Goal: Information Seeking & Learning: Compare options

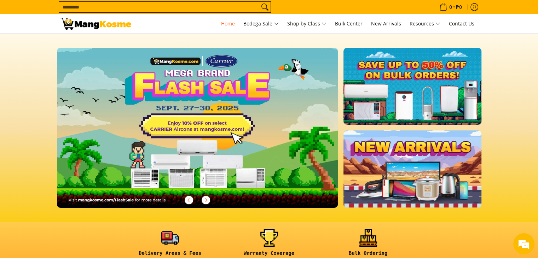
click at [418, 90] on img at bounding box center [412, 86] width 140 height 79
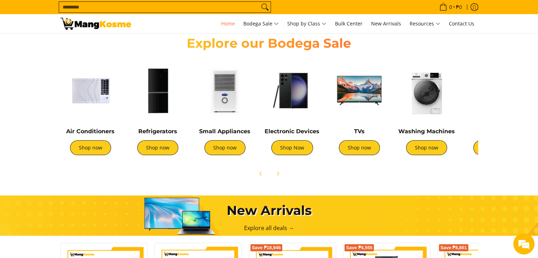
scroll to position [0, 281]
click at [91, 147] on link "Shop now" at bounding box center [90, 147] width 41 height 15
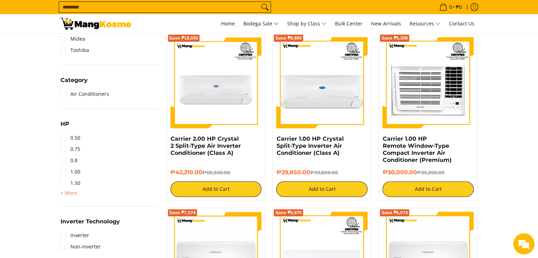
scroll to position [318, 0]
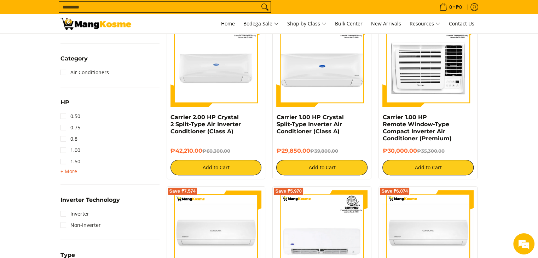
click at [68, 171] on span "+ More" at bounding box center [69, 172] width 17 height 6
click at [64, 173] on link "2.00" at bounding box center [71, 172] width 20 height 11
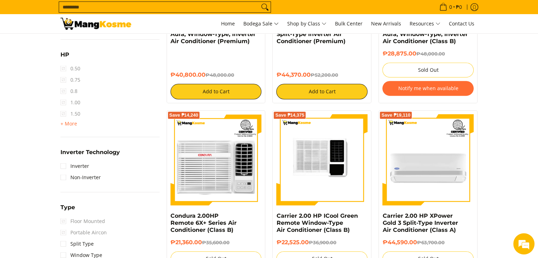
scroll to position [418, 0]
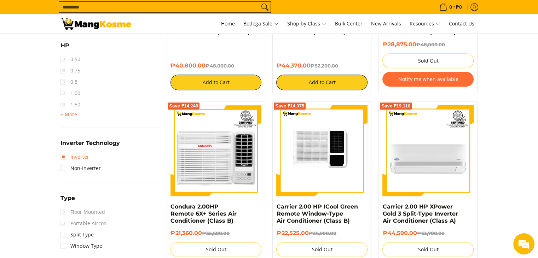
click at [62, 156] on link "Inverter" at bounding box center [75, 156] width 29 height 11
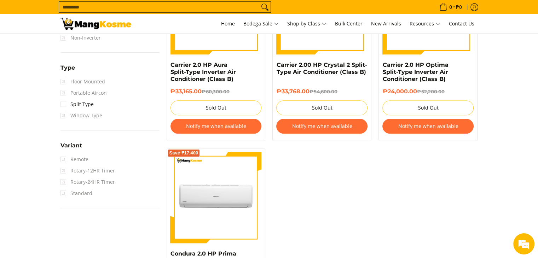
scroll to position [559, 0]
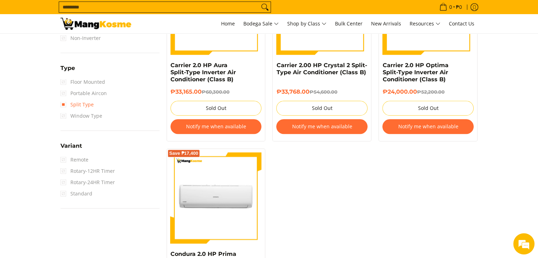
click at [63, 104] on link "Split Type" at bounding box center [77, 104] width 33 height 11
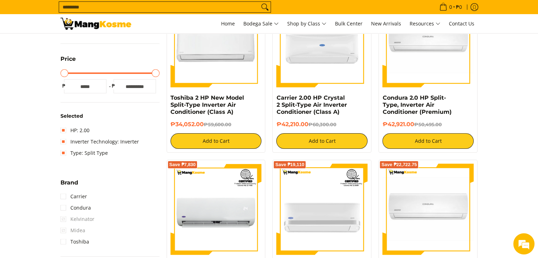
scroll to position [347, 0]
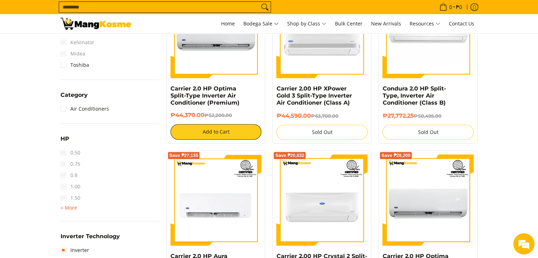
click at [64, 207] on span "+ More" at bounding box center [69, 208] width 17 height 6
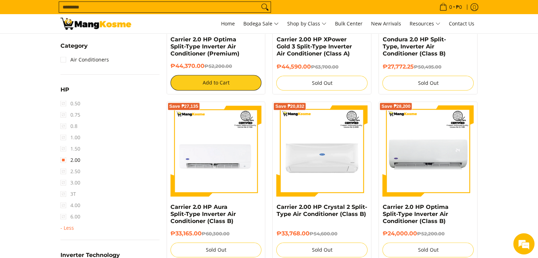
scroll to position [418, 0]
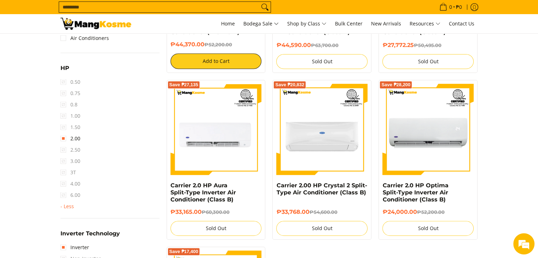
click at [61, 128] on span "1.50" at bounding box center [71, 127] width 20 height 11
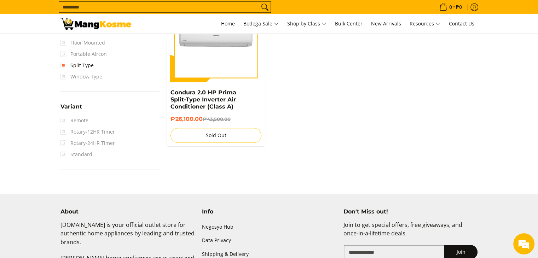
scroll to position [666, 0]
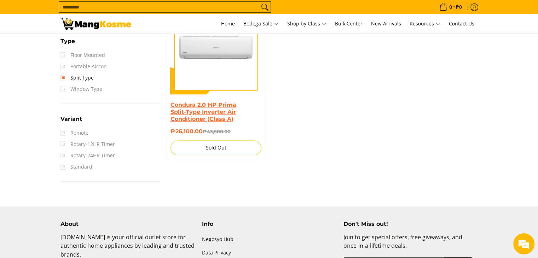
click at [209, 107] on link "Condura 2.0 HP Prima Split-Type Inverter Air Conditioner (Class A)" at bounding box center [204, 112] width 66 height 21
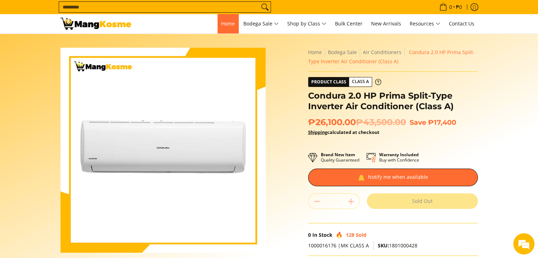
click at [221, 24] on span "Home" at bounding box center [228, 23] width 14 height 7
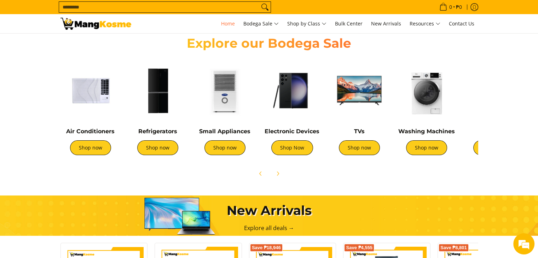
scroll to position [0, 843]
click at [361, 146] on link "Shop now" at bounding box center [359, 147] width 41 height 15
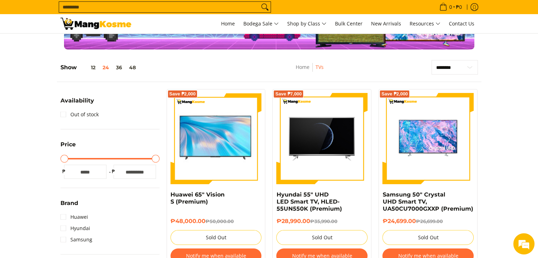
scroll to position [35, 0]
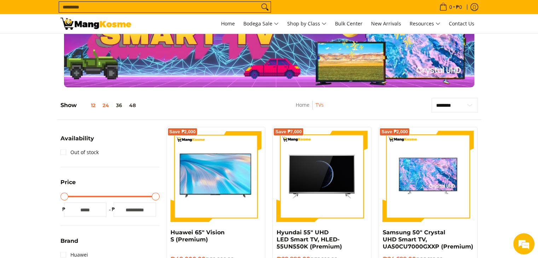
click at [93, 105] on button "12" at bounding box center [88, 106] width 22 height 6
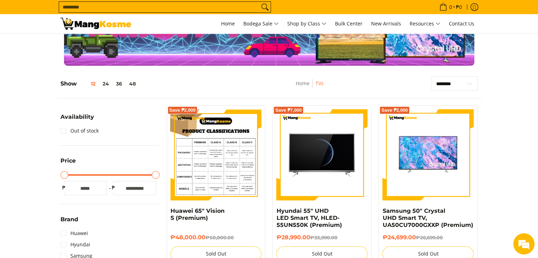
scroll to position [6, 0]
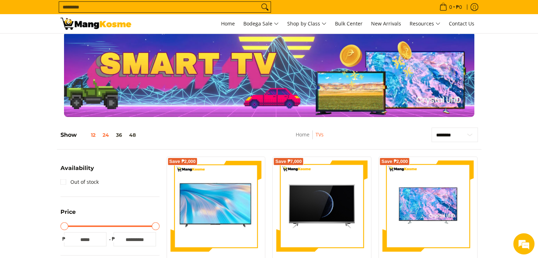
click at [107, 135] on button "24" at bounding box center [105, 135] width 13 height 6
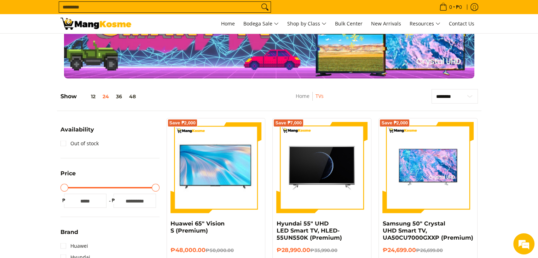
scroll to position [29, 0]
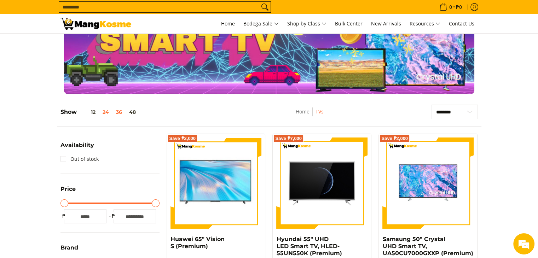
click at [122, 113] on button "36" at bounding box center [119, 112] width 13 height 6
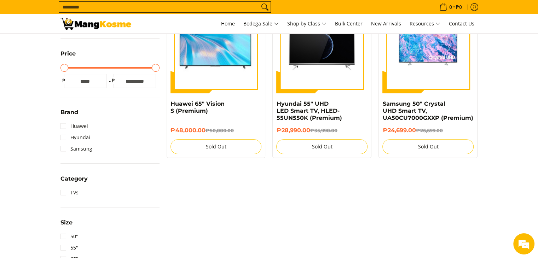
scroll to position [170, 0]
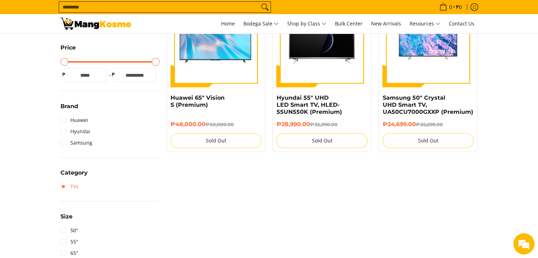
click at [66, 185] on link "TVs" at bounding box center [70, 186] width 18 height 11
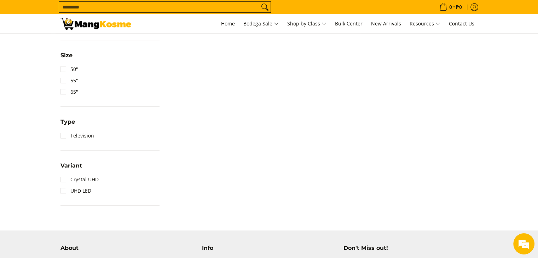
scroll to position [382, 0]
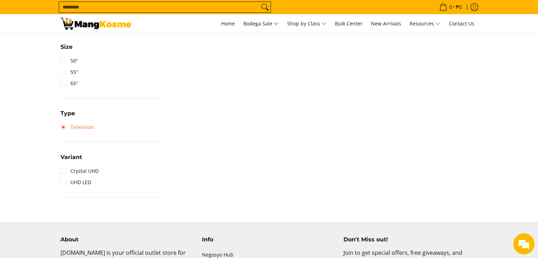
click at [62, 127] on link "Television" at bounding box center [78, 127] width 34 height 11
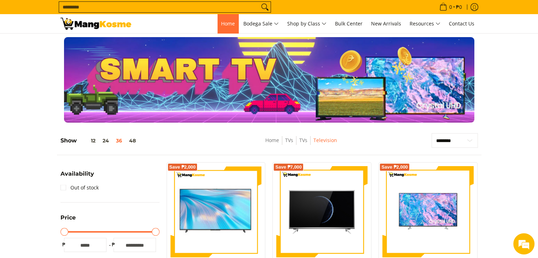
click at [224, 25] on span "Home" at bounding box center [228, 23] width 14 height 7
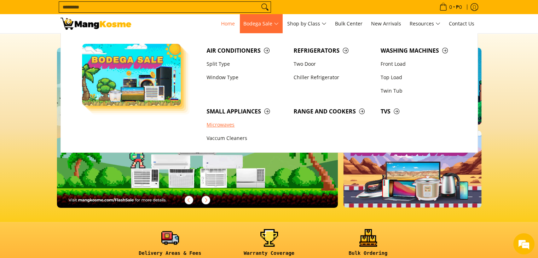
click at [220, 126] on link "Microwaves" at bounding box center [246, 125] width 87 height 13
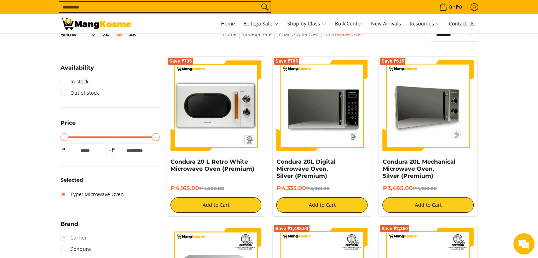
click at [423, 115] on img at bounding box center [427, 105] width 91 height 91
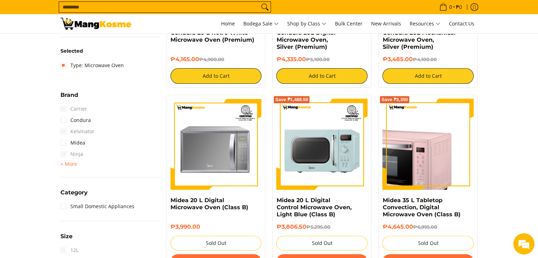
scroll to position [248, 0]
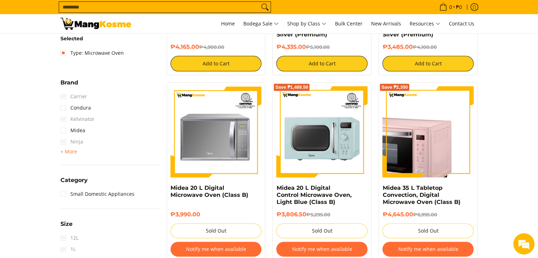
click at [432, 146] on img at bounding box center [427, 131] width 91 height 91
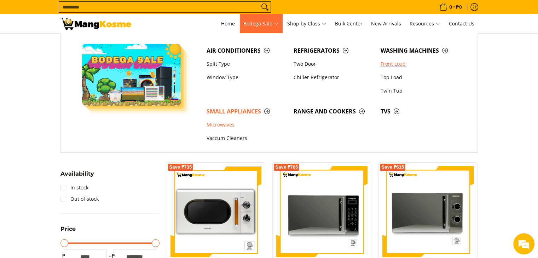
click at [386, 63] on link "Front Load" at bounding box center [420, 63] width 87 height 13
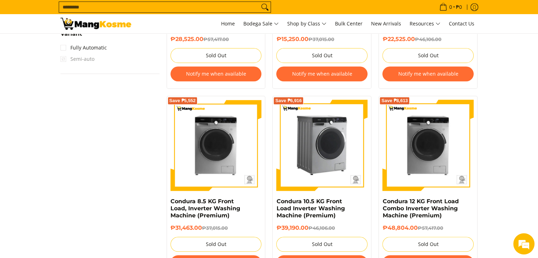
scroll to position [708, 0]
